Goal: Find specific page/section: Find specific page/section

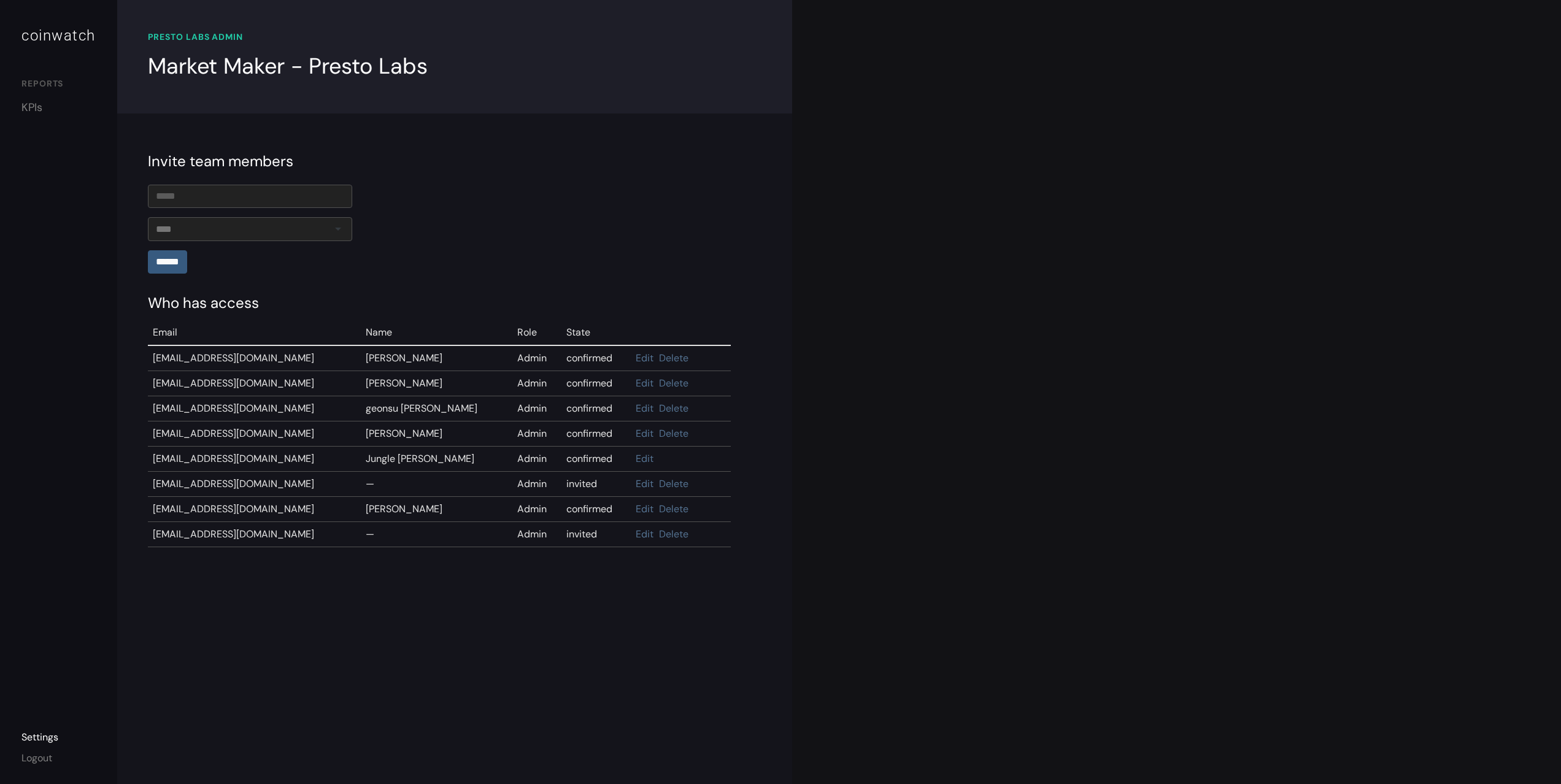
click at [1029, 338] on div "**********" at bounding box center [780, 392] width 1561 height 784
click at [41, 114] on link "KPIs" at bounding box center [59, 108] width 75 height 17
